Goal: Transaction & Acquisition: Obtain resource

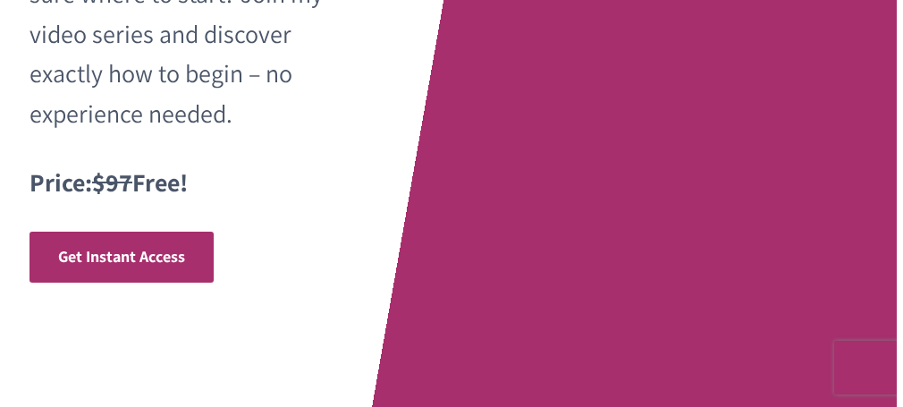
scroll to position [633, 0]
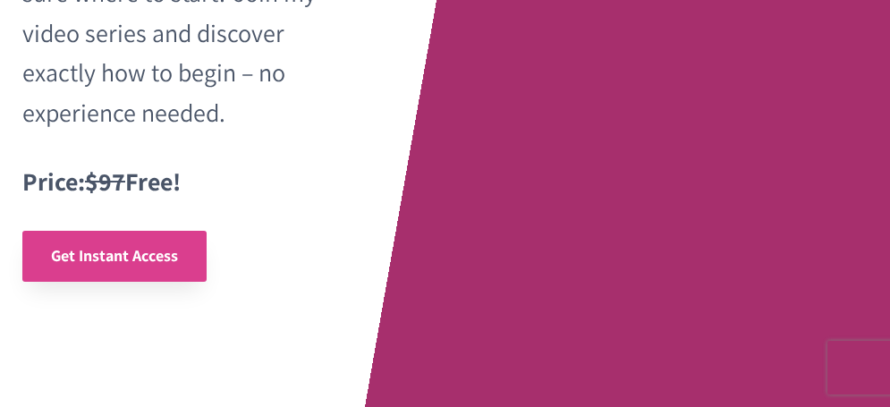
click at [170, 259] on span "Get Instant Access" at bounding box center [114, 255] width 127 height 21
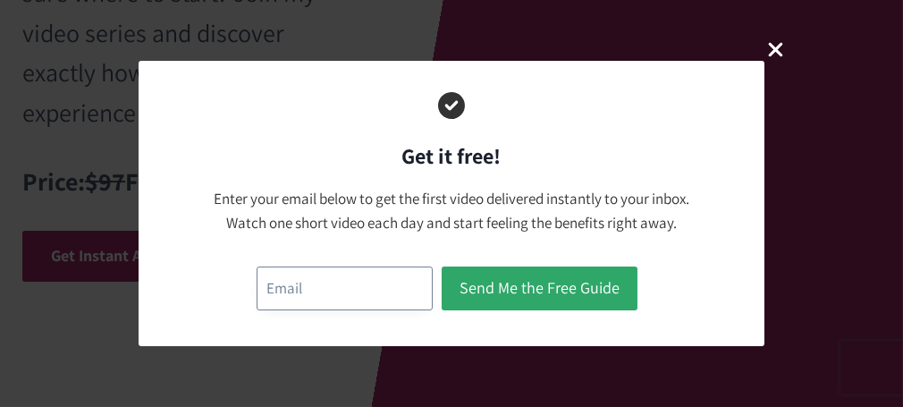
click at [360, 292] on input "email" at bounding box center [345, 289] width 176 height 44
type input "[EMAIL_ADDRESS][DOMAIN_NAME]"
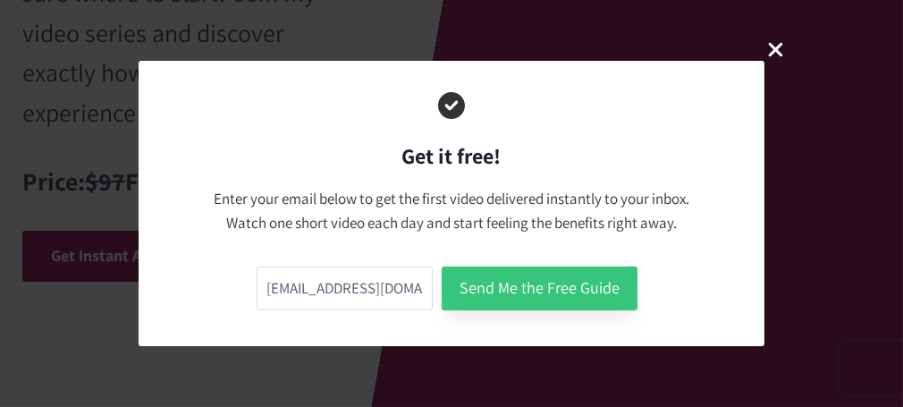
click at [545, 284] on button "Send Me the Free Guide" at bounding box center [540, 289] width 196 height 44
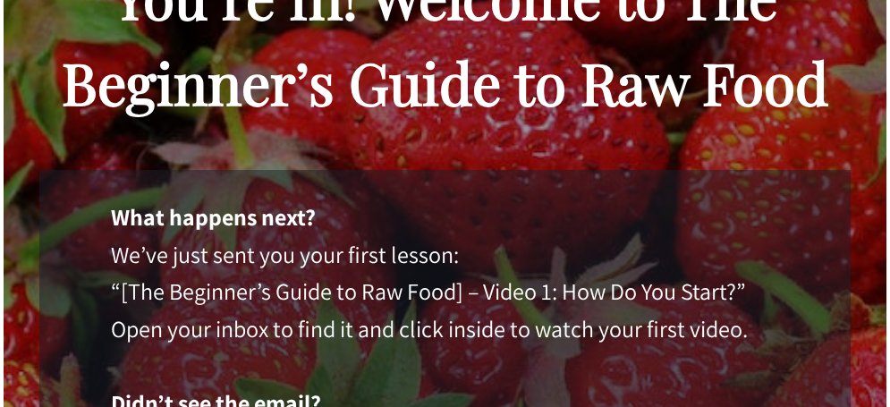
scroll to position [256, 0]
